Goal: Information Seeking & Learning: Learn about a topic

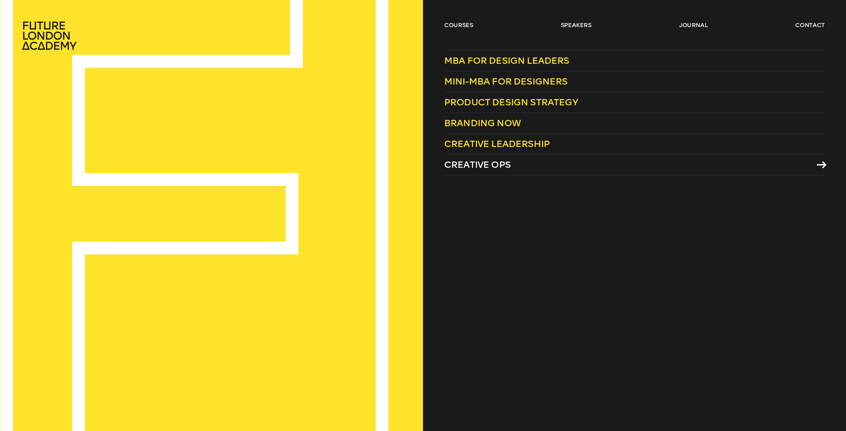
click at [474, 161] on span "Creative Ops" at bounding box center [477, 164] width 66 height 11
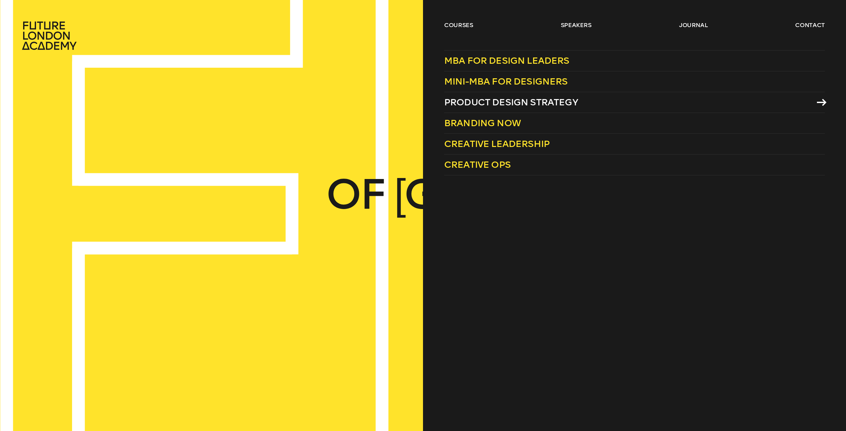
click at [498, 106] on span "Product Design Strategy" at bounding box center [511, 102] width 134 height 11
click at [488, 118] on span "Branding Now" at bounding box center [482, 123] width 77 height 11
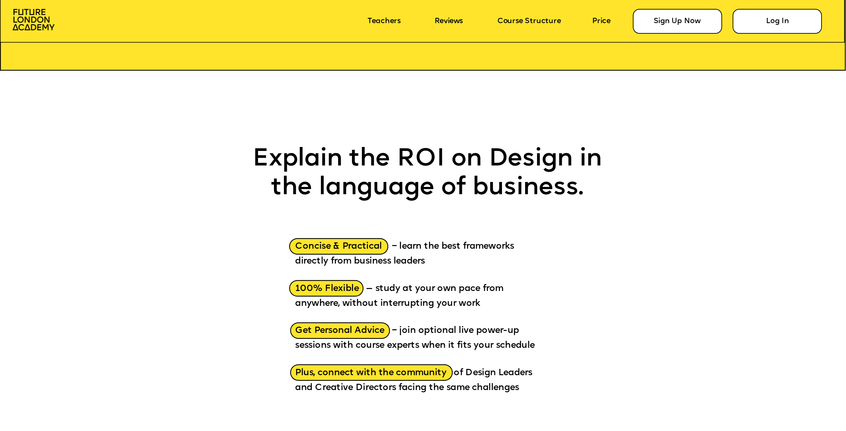
scroll to position [1190, 0]
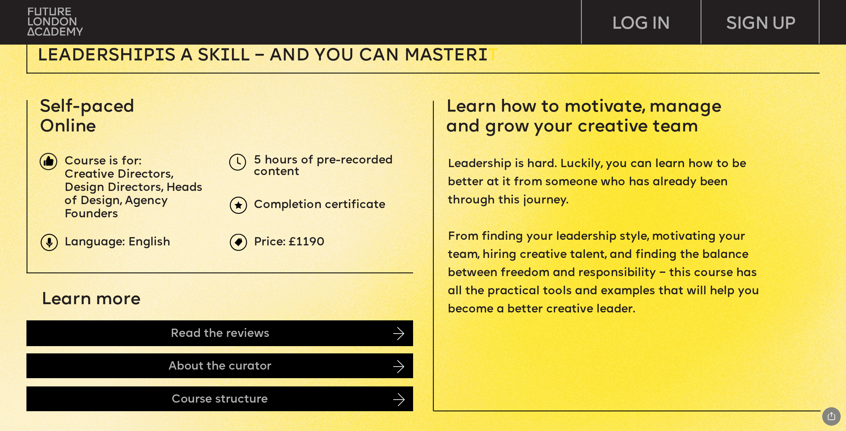
scroll to position [297, 0]
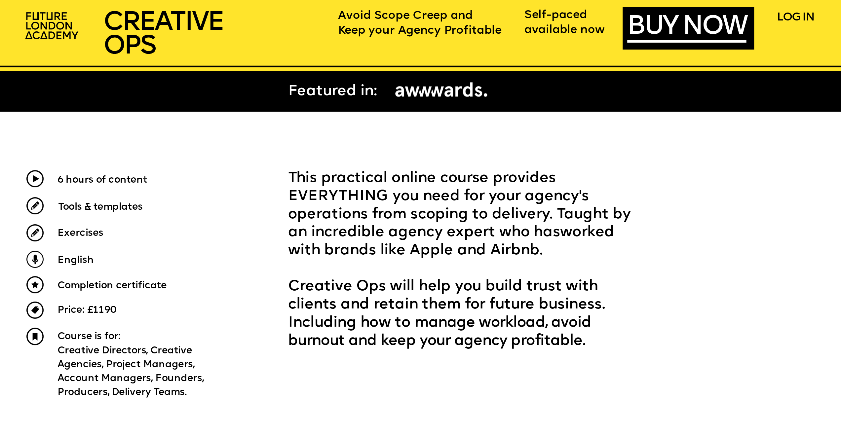
scroll to position [430, 0]
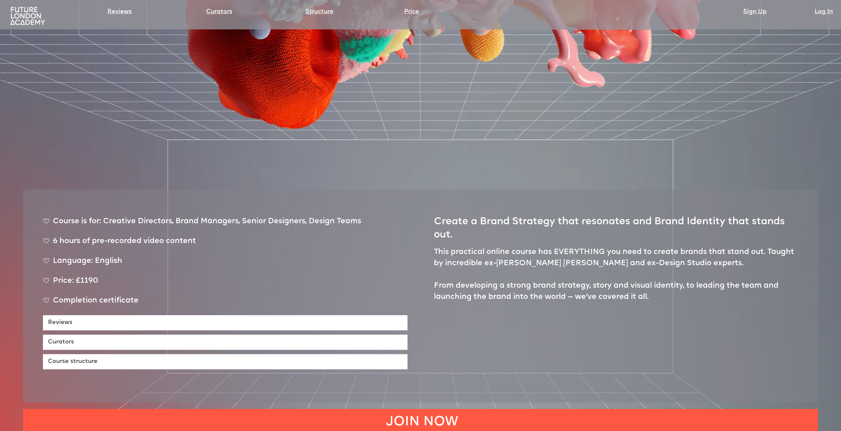
scroll to position [364, 0]
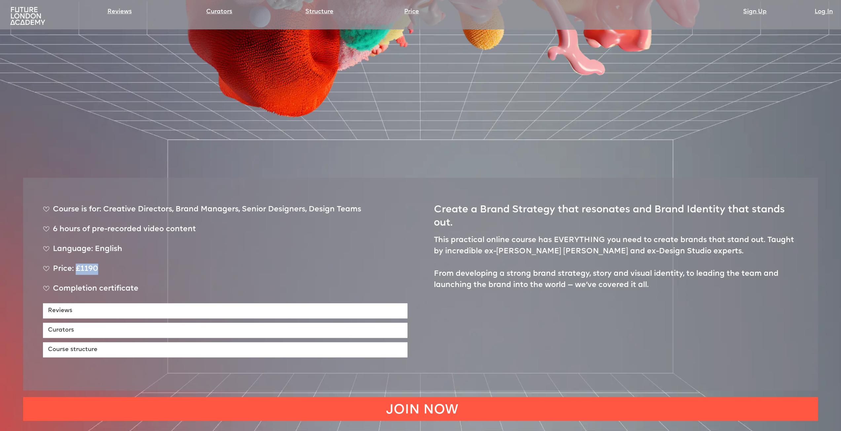
drag, startPoint x: 98, startPoint y: 234, endPoint x: 77, endPoint y: 236, distance: 21.9
click at [77, 264] on div "Price: £1190" at bounding box center [202, 272] width 318 height 17
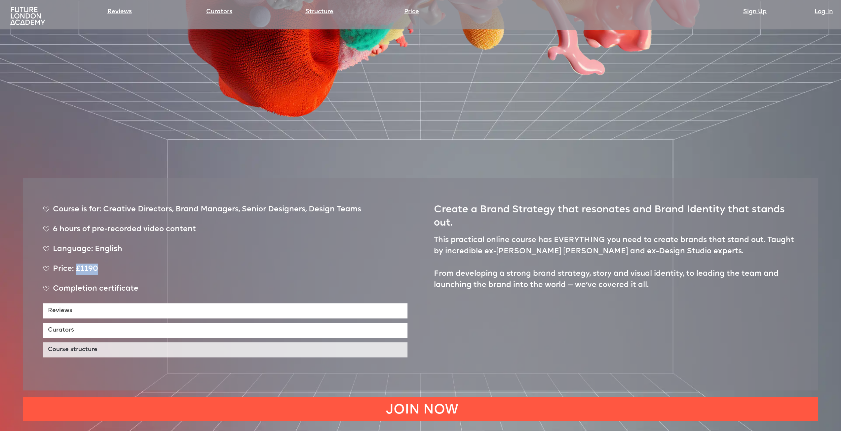
click at [74, 342] on link "Course structure" at bounding box center [225, 349] width 365 height 15
